Goal: Task Accomplishment & Management: Use online tool/utility

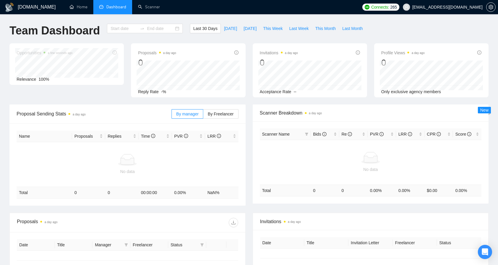
type input "[DATE]"
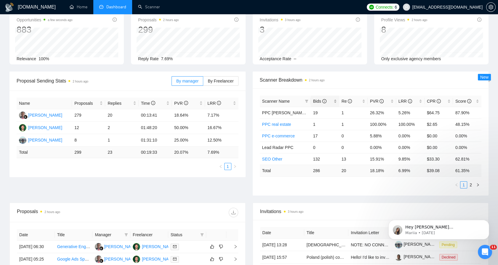
click at [318, 100] on span "Bids" at bounding box center [319, 101] width 13 height 5
drag, startPoint x: 312, startPoint y: 110, endPoint x: 466, endPoint y: 112, distance: 154.7
click at [466, 112] on tr "SEO Other 132 13 15.91% 9.85% $33.30 62.81%" at bounding box center [371, 113] width 222 height 12
click at [466, 112] on td "62.81%" at bounding box center [467, 113] width 28 height 12
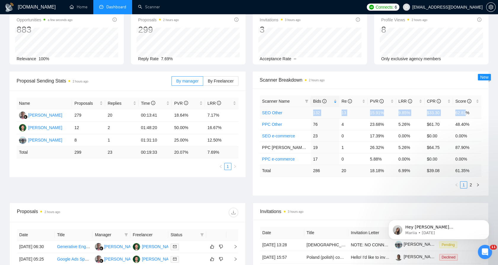
click at [455, 112] on td "62.81%" at bounding box center [467, 113] width 28 height 12
drag, startPoint x: 455, startPoint y: 112, endPoint x: 420, endPoint y: 111, distance: 35.3
click at [420, 111] on td "9.85%" at bounding box center [410, 113] width 28 height 12
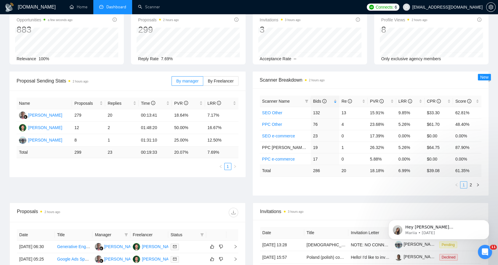
click at [467, 186] on li "1" at bounding box center [463, 184] width 7 height 7
click at [469, 185] on link "2" at bounding box center [471, 184] width 7 height 7
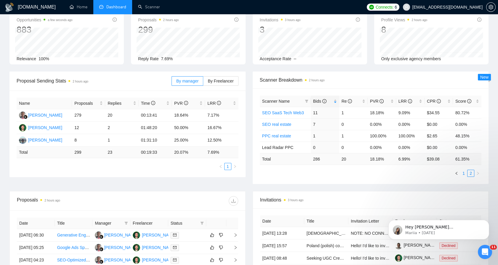
click at [463, 172] on link "1" at bounding box center [464, 173] width 7 height 7
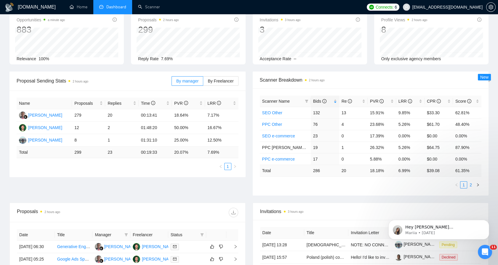
click at [472, 185] on link "2" at bounding box center [471, 184] width 7 height 7
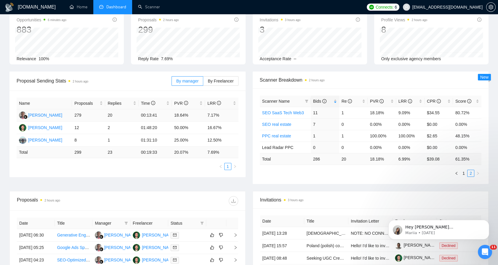
click at [210, 113] on td "7.17%" at bounding box center [221, 115] width 33 height 12
click at [209, 112] on td "7.17%" at bounding box center [221, 115] width 33 height 12
drag, startPoint x: 209, startPoint y: 112, endPoint x: 213, endPoint y: 114, distance: 4.5
click at [213, 114] on td "7.17%" at bounding box center [221, 115] width 33 height 12
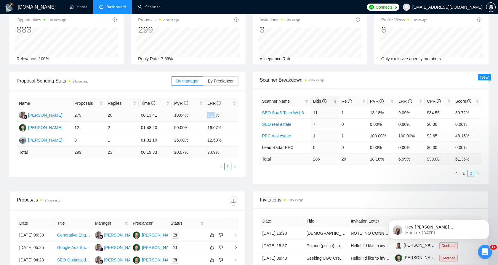
click at [214, 115] on td "7.17%" at bounding box center [221, 115] width 33 height 12
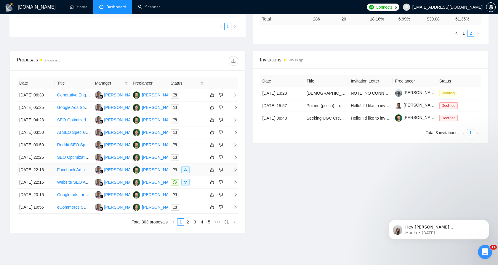
scroll to position [230, 0]
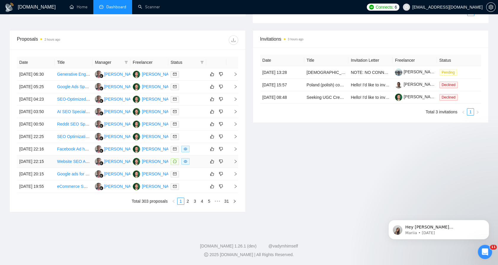
click at [195, 165] on div at bounding box center [187, 161] width 33 height 7
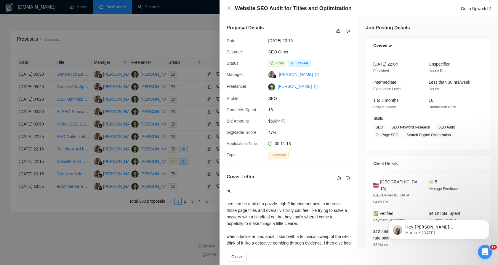
click at [194, 168] on div at bounding box center [249, 132] width 498 height 265
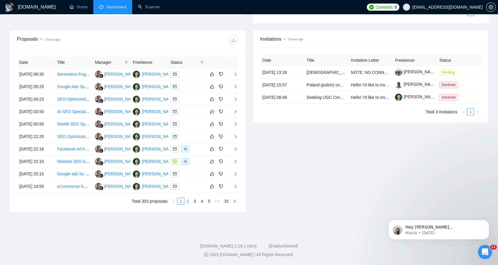
click at [188, 204] on link "2" at bounding box center [188, 201] width 7 height 7
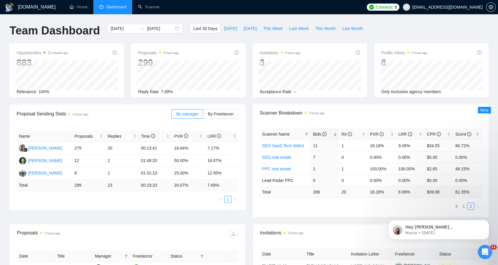
click at [464, 203] on link "1" at bounding box center [464, 206] width 7 height 7
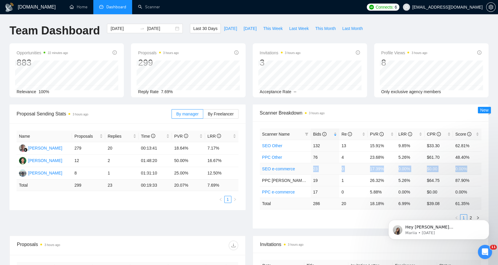
drag, startPoint x: 304, startPoint y: 167, endPoint x: 474, endPoint y: 165, distance: 169.9
click at [474, 165] on tr "SEO e-commerce 23 0 17.39% 0.00% $0.00 0.00%" at bounding box center [371, 169] width 222 height 12
drag, startPoint x: 474, startPoint y: 165, endPoint x: 402, endPoint y: 168, distance: 72.7
click at [402, 168] on td "0.00%" at bounding box center [410, 169] width 28 height 12
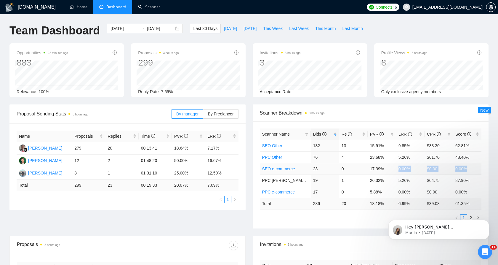
drag, startPoint x: 402, startPoint y: 168, endPoint x: 465, endPoint y: 167, distance: 63.1
click at [464, 167] on tr "SEO e-commerce 23 0 17.39% 0.00% $0.00 0.00%" at bounding box center [371, 169] width 222 height 12
click at [465, 168] on td "0.00%" at bounding box center [467, 169] width 28 height 12
drag, startPoint x: 465, startPoint y: 168, endPoint x: 315, endPoint y: 170, distance: 149.7
click at [315, 170] on tr "SEO e-commerce 23 0 17.39% 0.00% $0.00 0.00%" at bounding box center [371, 169] width 222 height 12
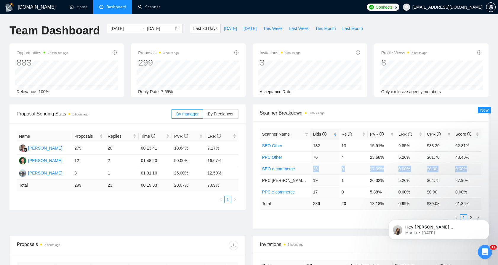
click at [314, 168] on td "23" at bounding box center [325, 169] width 28 height 12
click at [314, 169] on td "23" at bounding box center [325, 169] width 28 height 12
drag, startPoint x: 314, startPoint y: 169, endPoint x: 260, endPoint y: 168, distance: 53.4
click at [260, 168] on tr "SEO e-commerce 23 0 17.39% 0.00% $0.00 0.00%" at bounding box center [371, 169] width 222 height 12
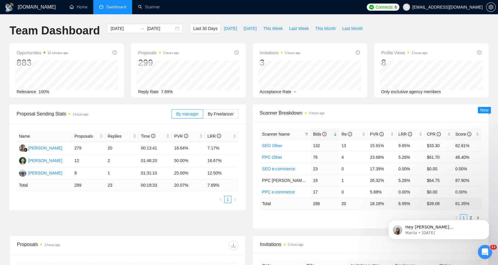
click at [259, 169] on div "Scanner Name Bids Re PVR LRR CPR Score SEO Other 132 13 15.91% 9.85% $33.30 62.…" at bounding box center [371, 174] width 236 height 107
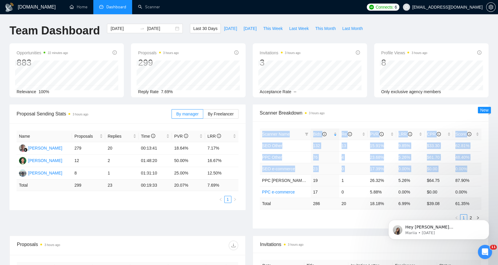
drag, startPoint x: 259, startPoint y: 169, endPoint x: 468, endPoint y: 169, distance: 209.0
click at [468, 169] on div "Scanner Name Bids Re PVR LRR CPR Score SEO Other 132 13 15.91% 9.85% $33.30 62.…" at bounding box center [371, 174] width 236 height 107
click at [468, 169] on td "0.00%" at bounding box center [467, 169] width 28 height 12
click at [463, 168] on td "0.00%" at bounding box center [467, 169] width 28 height 12
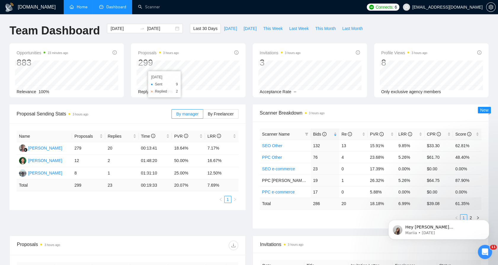
click at [82, 6] on link "Home" at bounding box center [79, 6] width 18 height 5
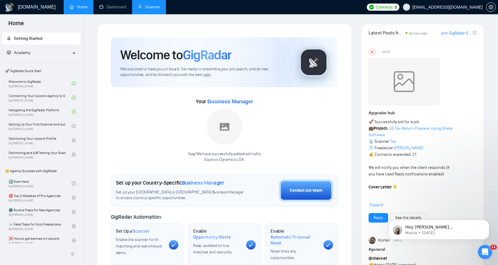
click at [149, 9] on link "Scanner" at bounding box center [149, 6] width 22 height 5
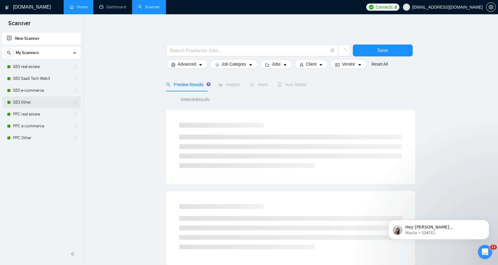
click at [36, 98] on link "SEO Other" at bounding box center [41, 102] width 56 height 12
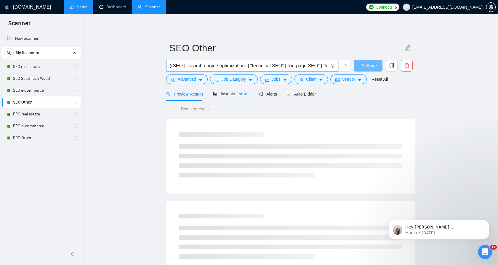
click at [222, 63] on input "((SEO | "search engine optimization" | "technical SEO" | "on-page SEO" | "local…" at bounding box center [249, 65] width 158 height 7
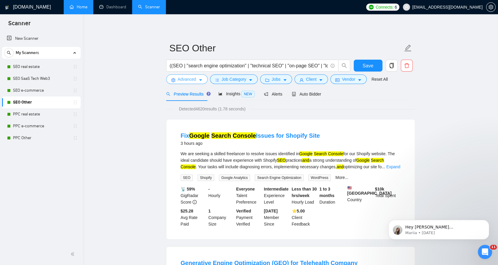
click at [178, 82] on span "Advanced" at bounding box center [187, 79] width 18 height 7
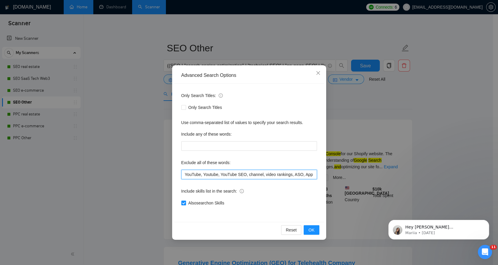
click at [218, 173] on input "YouTube, Youtube, YouTube SEO, channel, video rankings, ASO, App Store Optimiza…" at bounding box center [249, 174] width 136 height 9
click at [347, 94] on div "Advanced Search Options Only Search Titles: Only Search Titles Use comma-separa…" at bounding box center [249, 132] width 498 height 265
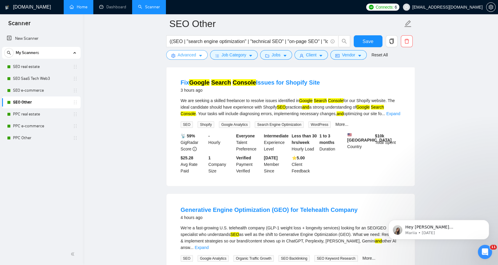
scroll to position [66, 0]
